Goal: Navigation & Orientation: Find specific page/section

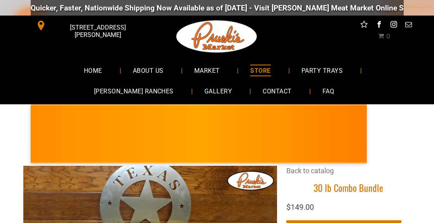
click at [250, 69] on span "STORE" at bounding box center [260, 69] width 20 height 11
